Goal: Task Accomplishment & Management: Complete application form

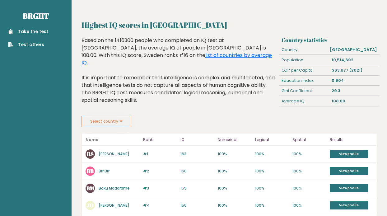
click at [32, 26] on div "Take the test Test others" at bounding box center [36, 34] width 62 height 27
click at [32, 30] on link "Take the test" at bounding box center [28, 31] width 40 height 7
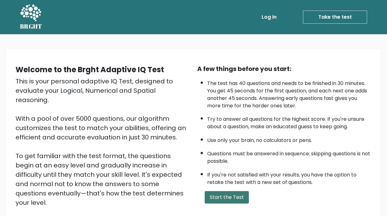
click at [240, 200] on button "Start the Test" at bounding box center [227, 197] width 44 height 12
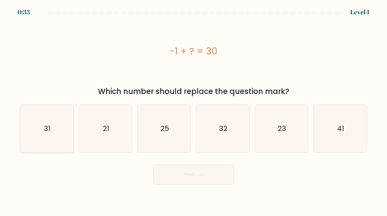
click at [54, 130] on icon "31" at bounding box center [46, 128] width 47 height 47
click at [194, 111] on input "a. 31" at bounding box center [194, 109] width 0 height 3
radio input "true"
click at [167, 179] on button "Next" at bounding box center [193, 175] width 81 height 20
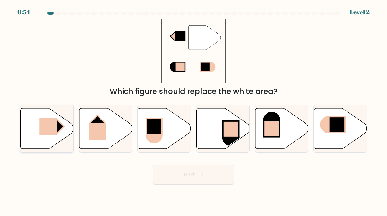
click at [50, 133] on rect at bounding box center [47, 126] width 17 height 17
click at [194, 111] on input "a." at bounding box center [194, 109] width 0 height 3
radio input "true"
click at [180, 181] on button "Next" at bounding box center [193, 175] width 81 height 20
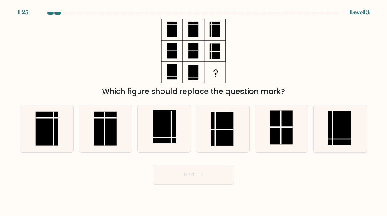
click at [326, 145] on icon at bounding box center [340, 128] width 47 height 47
click at [194, 111] on input "f." at bounding box center [194, 109] width 0 height 3
radio input "true"
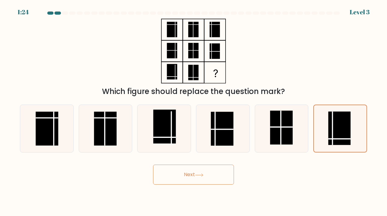
click at [201, 176] on icon at bounding box center [199, 174] width 8 height 3
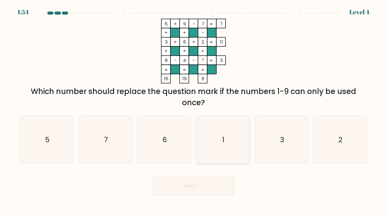
click at [216, 131] on icon "1" at bounding box center [222, 139] width 47 height 47
click at [194, 111] on input "d. 1" at bounding box center [194, 109] width 0 height 3
radio input "true"
click at [207, 184] on button "Next" at bounding box center [193, 186] width 81 height 20
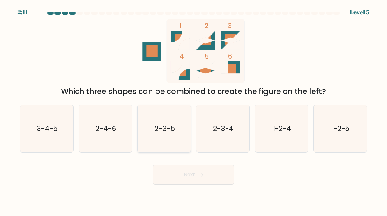
click at [163, 136] on icon "2-3-5" at bounding box center [164, 128] width 47 height 47
click at [194, 111] on input "c. 2-3-5" at bounding box center [194, 109] width 0 height 3
radio input "true"
click at [176, 175] on button "Next" at bounding box center [193, 175] width 81 height 20
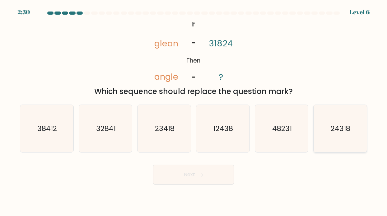
click at [343, 131] on text "24318" at bounding box center [341, 129] width 20 height 10
click at [194, 111] on input "f. 24318" at bounding box center [194, 109] width 0 height 3
radio input "true"
click at [204, 174] on icon at bounding box center [199, 174] width 8 height 3
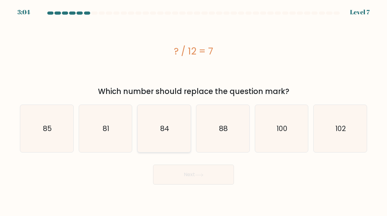
click at [172, 120] on icon "84" at bounding box center [164, 128] width 47 height 47
click at [194, 111] on input "c. 84" at bounding box center [194, 109] width 0 height 3
radio input "true"
click at [178, 178] on button "Next" at bounding box center [193, 175] width 81 height 20
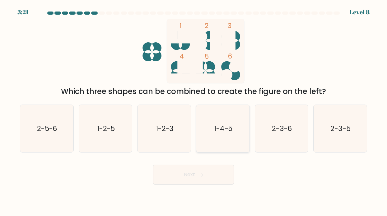
click at [224, 138] on icon "1-4-5" at bounding box center [222, 128] width 47 height 47
click at [194, 111] on input "d. 1-4-5" at bounding box center [194, 109] width 0 height 3
radio input "true"
click at [195, 177] on button "Next" at bounding box center [193, 175] width 81 height 20
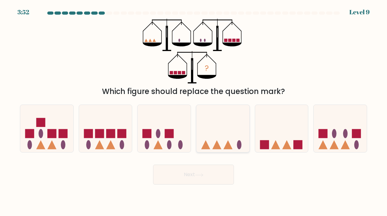
click at [217, 130] on icon at bounding box center [222, 129] width 53 height 44
click at [194, 111] on input "d." at bounding box center [194, 109] width 0 height 3
radio input "true"
click at [196, 177] on button "Next" at bounding box center [193, 175] width 81 height 20
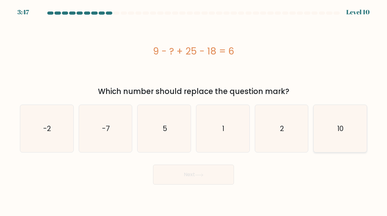
click at [336, 135] on icon "10" at bounding box center [340, 128] width 47 height 47
click at [194, 111] on input "f. 10" at bounding box center [194, 109] width 0 height 3
radio input "true"
click at [220, 175] on button "Next" at bounding box center [193, 175] width 81 height 20
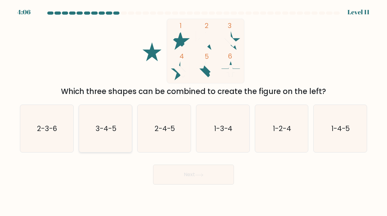
click at [105, 135] on icon "3-4-5" at bounding box center [105, 128] width 47 height 47
click at [194, 111] on input "b. 3-4-5" at bounding box center [194, 109] width 0 height 3
radio input "true"
click at [198, 180] on button "Next" at bounding box center [193, 175] width 81 height 20
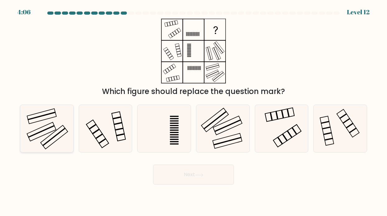
click at [54, 121] on icon at bounding box center [46, 128] width 47 height 47
click at [194, 111] on input "a." at bounding box center [194, 109] width 0 height 3
radio input "true"
click at [180, 181] on button "Next" at bounding box center [193, 175] width 81 height 20
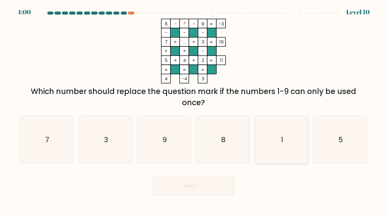
click at [277, 144] on icon "1" at bounding box center [281, 139] width 47 height 47
click at [194, 111] on input "e. 1" at bounding box center [194, 109] width 0 height 3
radio input "true"
click at [177, 185] on button "Next" at bounding box center [193, 186] width 81 height 20
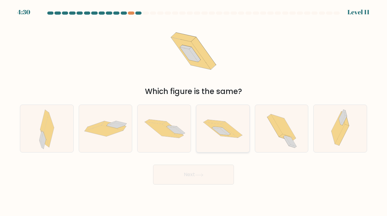
click at [226, 132] on icon at bounding box center [225, 131] width 10 height 8
click at [194, 111] on input "d." at bounding box center [194, 109] width 0 height 3
radio input "true"
click at [197, 177] on button "Next" at bounding box center [193, 175] width 81 height 20
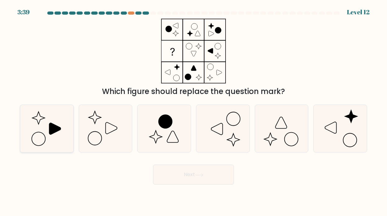
click at [62, 131] on icon at bounding box center [46, 128] width 47 height 47
click at [194, 111] on input "a." at bounding box center [194, 109] width 0 height 3
radio input "true"
click at [179, 176] on button "Next" at bounding box center [193, 175] width 81 height 20
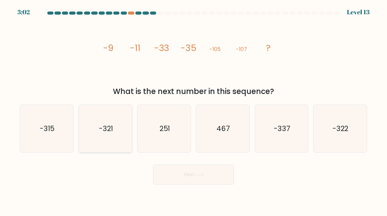
click at [107, 136] on icon "-321" at bounding box center [105, 128] width 47 height 47
click at [194, 111] on input "b. -321" at bounding box center [194, 109] width 0 height 3
radio input "true"
click at [186, 175] on button "Next" at bounding box center [193, 175] width 81 height 20
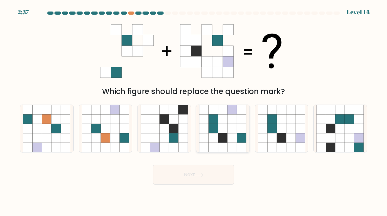
click at [216, 130] on icon at bounding box center [213, 128] width 9 height 9
click at [194, 111] on input "d." at bounding box center [194, 109] width 0 height 3
radio input "true"
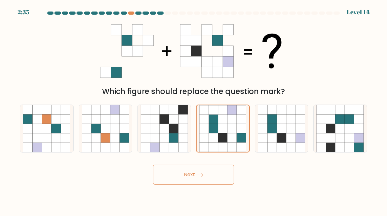
click at [199, 176] on icon at bounding box center [199, 174] width 8 height 3
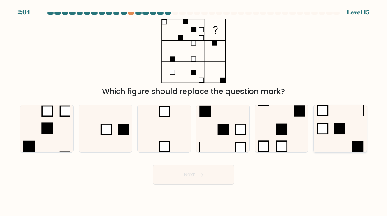
click at [328, 136] on icon at bounding box center [340, 128] width 47 height 47
click at [194, 111] on input "f." at bounding box center [194, 109] width 0 height 3
radio input "true"
click at [325, 130] on rect at bounding box center [323, 129] width 10 height 10
click at [194, 111] on input "f." at bounding box center [194, 109] width 0 height 3
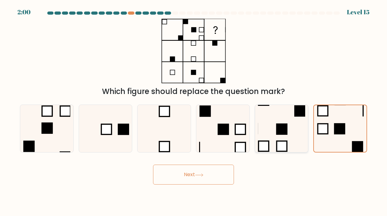
click at [295, 131] on icon at bounding box center [281, 128] width 47 height 47
click at [194, 111] on input "e." at bounding box center [194, 109] width 0 height 3
radio input "true"
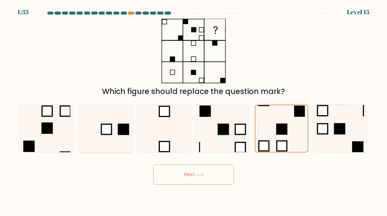
click at [113, 136] on icon at bounding box center [105, 128] width 47 height 47
click at [194, 111] on input "b." at bounding box center [194, 109] width 0 height 3
radio input "true"
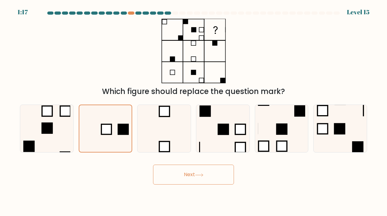
click at [189, 172] on button "Next" at bounding box center [193, 175] width 81 height 20
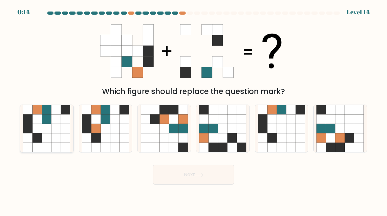
click at [48, 128] on icon at bounding box center [46, 128] width 9 height 9
click at [194, 111] on input "a." at bounding box center [194, 109] width 0 height 3
radio input "true"
click at [170, 178] on button "Next" at bounding box center [193, 175] width 81 height 20
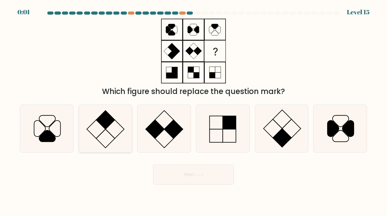
click at [115, 128] on icon at bounding box center [105, 128] width 47 height 47
click at [194, 111] on input "b." at bounding box center [194, 109] width 0 height 3
radio input "true"
click at [172, 168] on button "Next" at bounding box center [193, 175] width 81 height 20
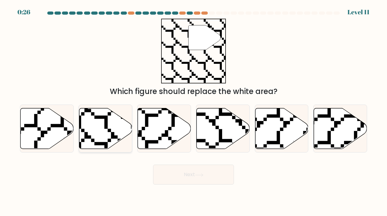
click at [104, 127] on icon at bounding box center [105, 128] width 53 height 41
click at [194, 111] on input "b." at bounding box center [194, 109] width 0 height 3
radio input "true"
click at [177, 168] on button "Next" at bounding box center [193, 175] width 81 height 20
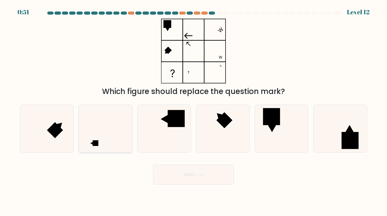
click at [113, 127] on icon at bounding box center [105, 128] width 47 height 47
click at [194, 111] on input "b." at bounding box center [194, 109] width 0 height 3
radio input "true"
click at [167, 174] on button "Next" at bounding box center [193, 175] width 81 height 20
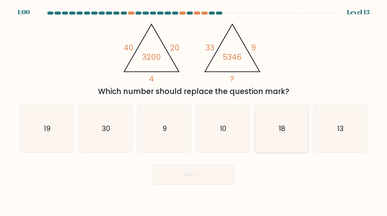
click at [258, 122] on icon "18" at bounding box center [281, 128] width 47 height 47
click at [194, 111] on input "e. 18" at bounding box center [194, 109] width 0 height 3
radio input "true"
click at [201, 179] on button "Next" at bounding box center [193, 175] width 81 height 20
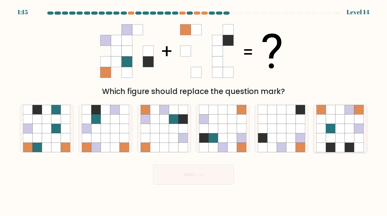
click at [349, 134] on icon at bounding box center [349, 137] width 9 height 9
click at [194, 111] on input "f." at bounding box center [194, 109] width 0 height 3
radio input "true"
click at [209, 173] on button "Next" at bounding box center [193, 175] width 81 height 20
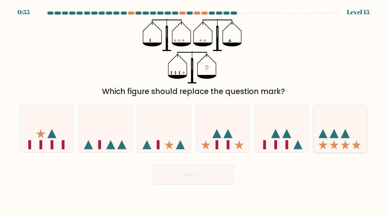
click at [324, 137] on icon at bounding box center [323, 133] width 9 height 9
click at [194, 111] on input "f." at bounding box center [194, 109] width 0 height 3
radio input "true"
click at [183, 177] on button "Next" at bounding box center [193, 175] width 81 height 20
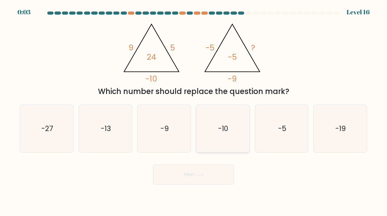
click at [230, 132] on icon "-10" at bounding box center [222, 128] width 47 height 47
click at [194, 111] on input "d. -10" at bounding box center [194, 109] width 0 height 3
radio input "true"
click at [205, 178] on button "Next" at bounding box center [193, 175] width 81 height 20
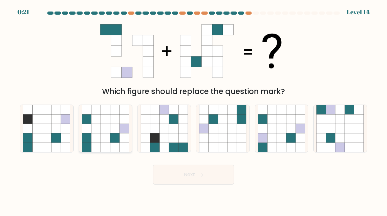
click at [109, 135] on icon at bounding box center [105, 137] width 9 height 9
click at [194, 111] on input "b." at bounding box center [194, 109] width 0 height 3
radio input "true"
click at [200, 176] on icon at bounding box center [199, 174] width 8 height 3
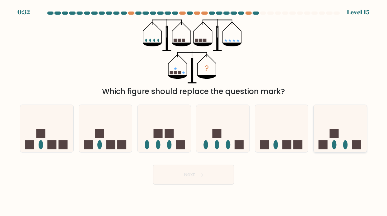
click at [342, 136] on icon at bounding box center [340, 129] width 53 height 44
click at [194, 111] on input "f." at bounding box center [194, 109] width 0 height 3
radio input "true"
click at [212, 175] on button "Next" at bounding box center [193, 175] width 81 height 20
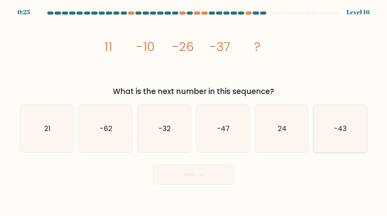
click at [316, 122] on div "-43" at bounding box center [341, 129] width 54 height 48
click at [194, 111] on input "f. -43" at bounding box center [194, 109] width 0 height 3
radio input "true"
click at [181, 179] on button "Next" at bounding box center [193, 175] width 81 height 20
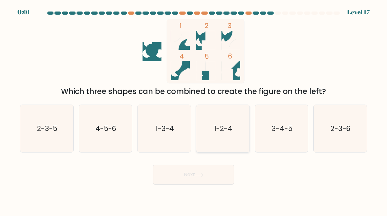
click at [209, 138] on icon "1-2-4" at bounding box center [222, 128] width 47 height 47
click at [194, 111] on input "d. 1-2-4" at bounding box center [194, 109] width 0 height 3
radio input "true"
click at [203, 168] on button "Next" at bounding box center [193, 175] width 81 height 20
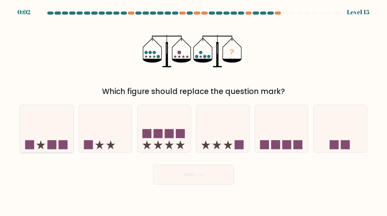
click at [56, 139] on icon at bounding box center [46, 129] width 53 height 44
click at [194, 111] on input "a." at bounding box center [194, 109] width 0 height 3
radio input "true"
click at [90, 135] on icon at bounding box center [105, 129] width 53 height 44
click at [194, 111] on input "b." at bounding box center [194, 109] width 0 height 3
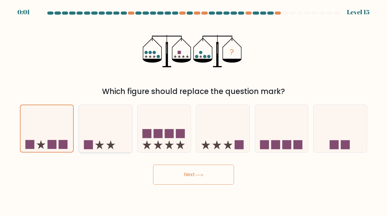
radio input "true"
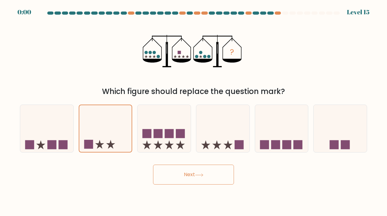
click at [165, 175] on button "Next" at bounding box center [193, 175] width 81 height 20
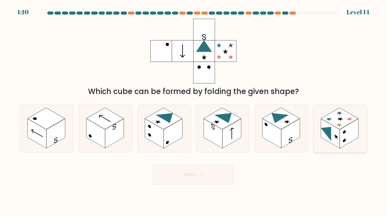
click at [344, 128] on rect at bounding box center [349, 134] width 19 height 30
click at [194, 111] on input "f." at bounding box center [194, 109] width 0 height 3
radio input "true"
click at [200, 177] on button "Next" at bounding box center [193, 175] width 81 height 20
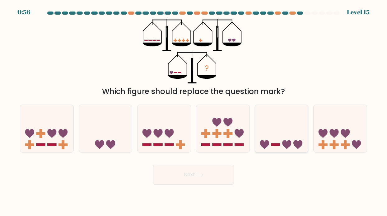
click at [283, 139] on icon at bounding box center [281, 129] width 53 height 44
click at [194, 111] on input "e." at bounding box center [194, 109] width 0 height 3
radio input "true"
click at [189, 175] on button "Next" at bounding box center [193, 175] width 81 height 20
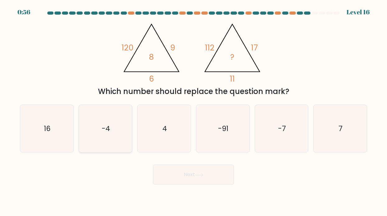
click at [102, 140] on icon "-4" at bounding box center [105, 128] width 47 height 47
click at [194, 111] on input "b. -4" at bounding box center [194, 109] width 0 height 3
radio input "true"
click at [182, 176] on button "Next" at bounding box center [193, 175] width 81 height 20
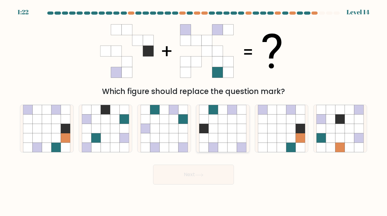
click at [210, 121] on icon at bounding box center [213, 119] width 9 height 9
click at [194, 111] on input "d." at bounding box center [194, 109] width 0 height 3
radio input "true"
click at [197, 175] on icon at bounding box center [199, 174] width 8 height 3
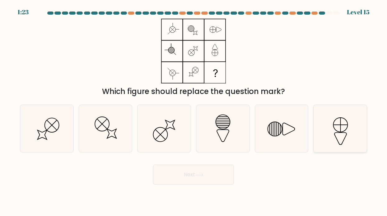
click at [342, 143] on icon at bounding box center [340, 128] width 47 height 47
click at [194, 111] on input "f." at bounding box center [194, 109] width 0 height 3
radio input "true"
click at [206, 177] on button "Next" at bounding box center [193, 175] width 81 height 20
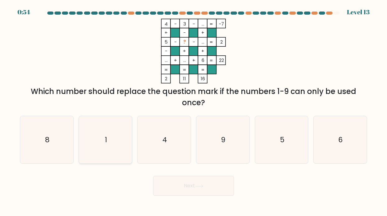
click at [107, 133] on icon "1" at bounding box center [105, 139] width 47 height 47
click at [194, 111] on input "b. 1" at bounding box center [194, 109] width 0 height 3
radio input "true"
click at [178, 192] on button "Next" at bounding box center [193, 186] width 81 height 20
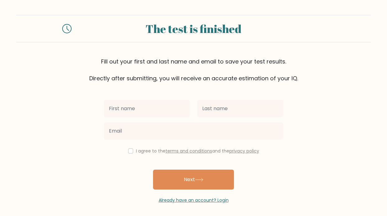
click at [160, 113] on input "text" at bounding box center [147, 108] width 86 height 17
type input "[PERSON_NAME]"
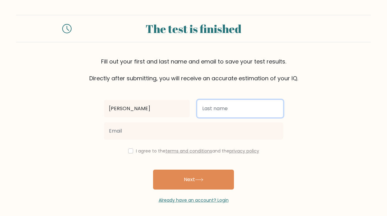
click at [201, 110] on input "text" at bounding box center [240, 108] width 86 height 17
type input "[PERSON_NAME]"
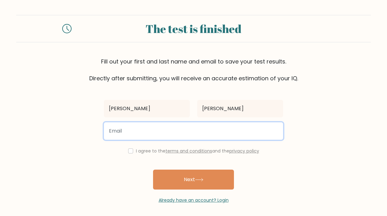
click at [163, 129] on input "email" at bounding box center [193, 130] width 179 height 17
type input "[EMAIL_ADDRESS][DOMAIN_NAME]"
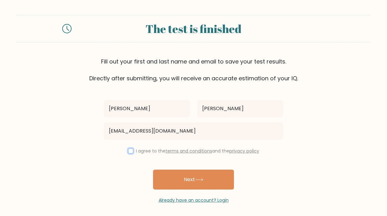
click at [129, 150] on input "checkbox" at bounding box center [130, 151] width 5 height 5
checkbox input "true"
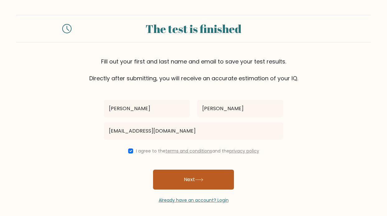
click at [175, 179] on button "Next" at bounding box center [193, 180] width 81 height 20
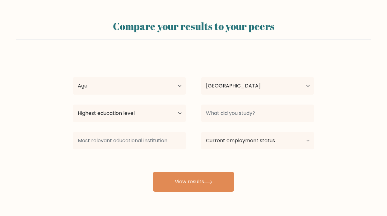
select select "SE"
click at [154, 88] on select "Age Under [DEMOGRAPHIC_DATA] [DEMOGRAPHIC_DATA] [DEMOGRAPHIC_DATA] [DEMOGRAPHIC…" at bounding box center [129, 85] width 113 height 17
select select "18_24"
click at [73, 77] on select "Age Under [DEMOGRAPHIC_DATA] [DEMOGRAPHIC_DATA] [DEMOGRAPHIC_DATA] [DEMOGRAPHIC…" at bounding box center [129, 85] width 113 height 17
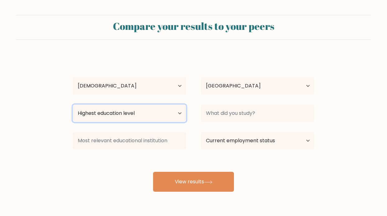
click at [124, 112] on select "Highest education level No schooling Primary Lower Secondary Upper Secondary Oc…" at bounding box center [129, 113] width 113 height 17
select select "occupation_specific"
click at [73, 105] on select "Highest education level No schooling Primary Lower Secondary Upper Secondary Oc…" at bounding box center [129, 113] width 113 height 17
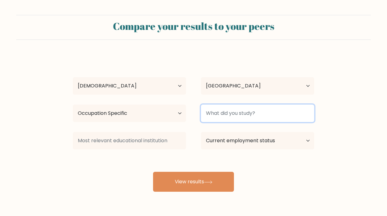
click at [218, 120] on input at bounding box center [257, 113] width 113 height 17
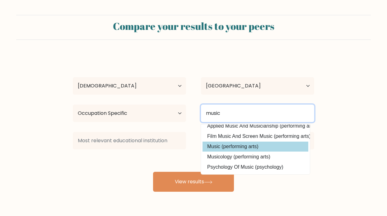
scroll to position [1, 0]
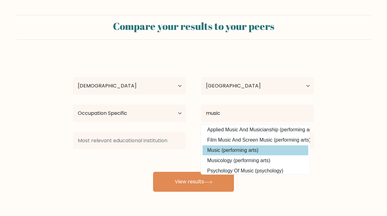
click at [220, 153] on option "Music (performing arts)" at bounding box center [256, 150] width 106 height 10
type input "Music"
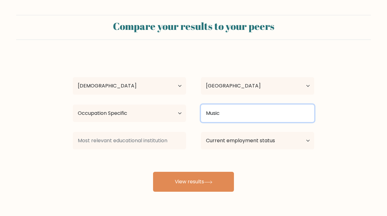
click at [226, 106] on input "Music" at bounding box center [257, 113] width 113 height 17
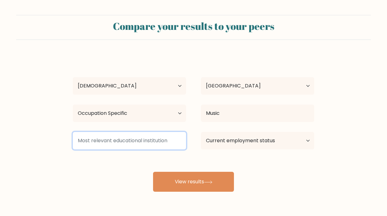
click at [134, 141] on input at bounding box center [129, 140] width 113 height 17
type input "o"
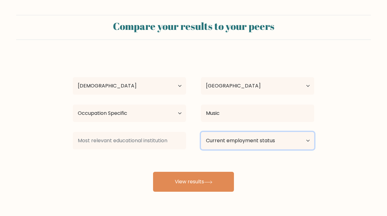
click at [253, 141] on select "Current employment status Employed Student Retired Other / prefer not to answer" at bounding box center [257, 140] width 113 height 17
select select "student"
click at [201, 132] on select "Current employment status Employed Student Retired Other / prefer not to answer" at bounding box center [257, 140] width 113 height 17
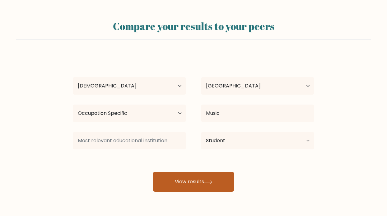
click at [203, 178] on button "View results" at bounding box center [193, 182] width 81 height 20
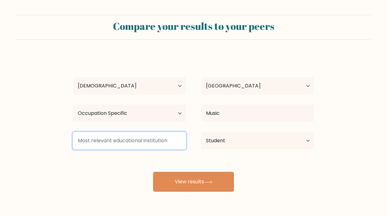
click at [130, 139] on input at bounding box center [129, 140] width 113 height 17
type input "p"
click at [80, 141] on input "koding" at bounding box center [129, 140] width 113 height 17
type input "coding"
click at [99, 144] on input "coding" at bounding box center [129, 140] width 113 height 17
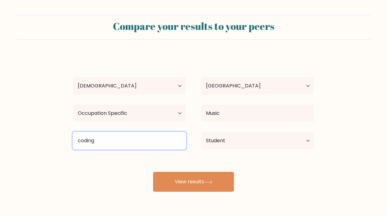
click at [99, 144] on input "coding" at bounding box center [129, 140] width 113 height 17
type input "it"
click at [153, 172] on button "View results" at bounding box center [193, 182] width 81 height 20
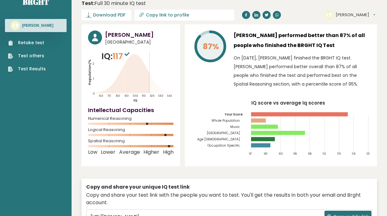
scroll to position [16, 0]
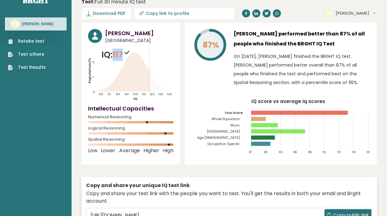
drag, startPoint x: 114, startPoint y: 63, endPoint x: 126, endPoint y: 64, distance: 11.6
click at [126, 61] on p "IQ: 117" at bounding box center [117, 55] width 30 height 12
click at [191, 75] on div "87% [PERSON_NAME] performed better than 87% of all people who finished the BRGH…" at bounding box center [281, 94] width 192 height 142
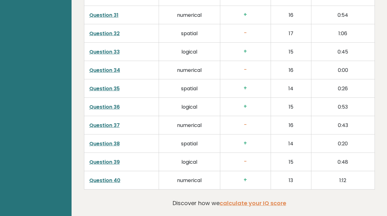
scroll to position [1627, 0]
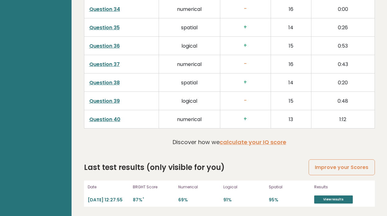
click at [116, 97] on link "Question 39" at bounding box center [104, 100] width 31 height 7
